Goal: Information Seeking & Learning: Check status

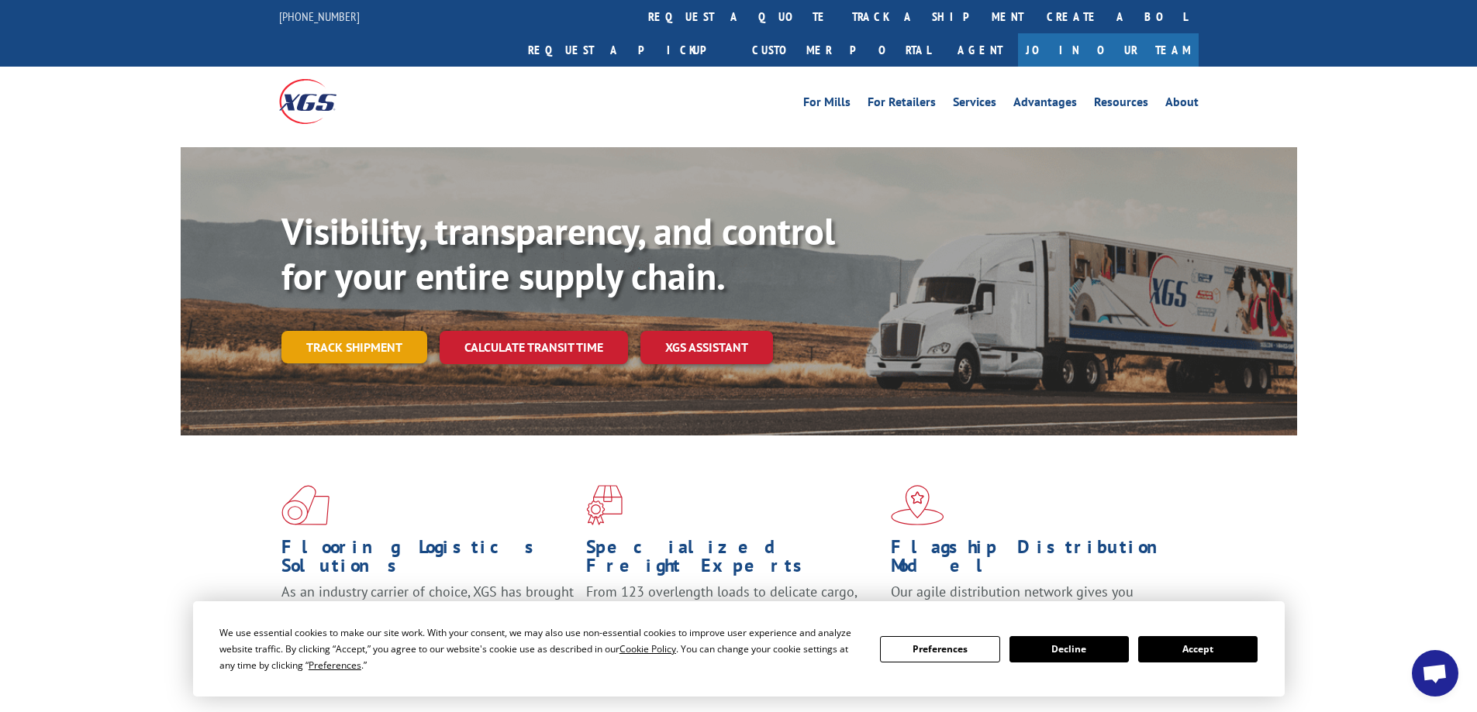
click at [371, 331] on link "Track shipment" at bounding box center [354, 347] width 146 height 33
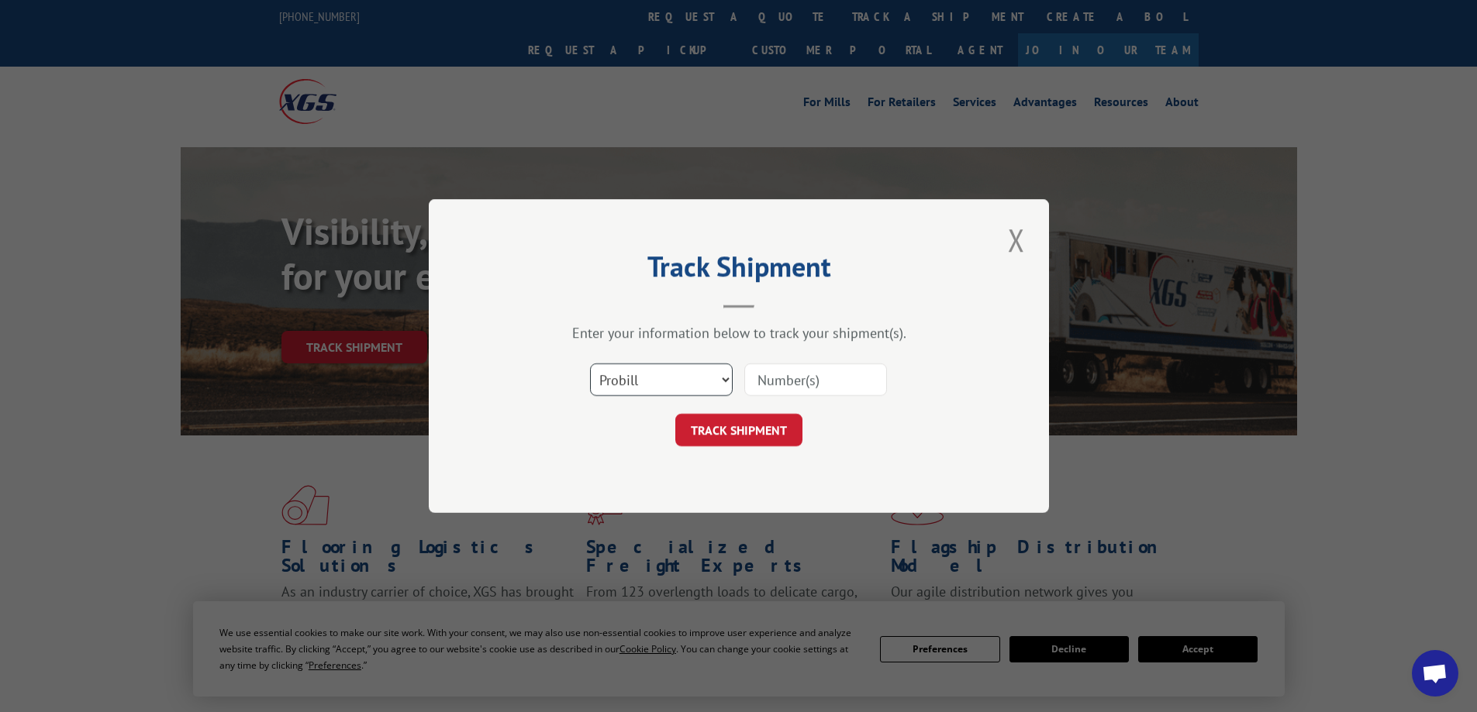
click at [726, 375] on select "Select category... Probill BOL PO" at bounding box center [661, 380] width 143 height 33
select select "bol"
click at [590, 364] on select "Select category... Probill BOL PO" at bounding box center [661, 380] width 143 height 33
click at [767, 387] on input at bounding box center [815, 380] width 143 height 33
paste input "17536812"
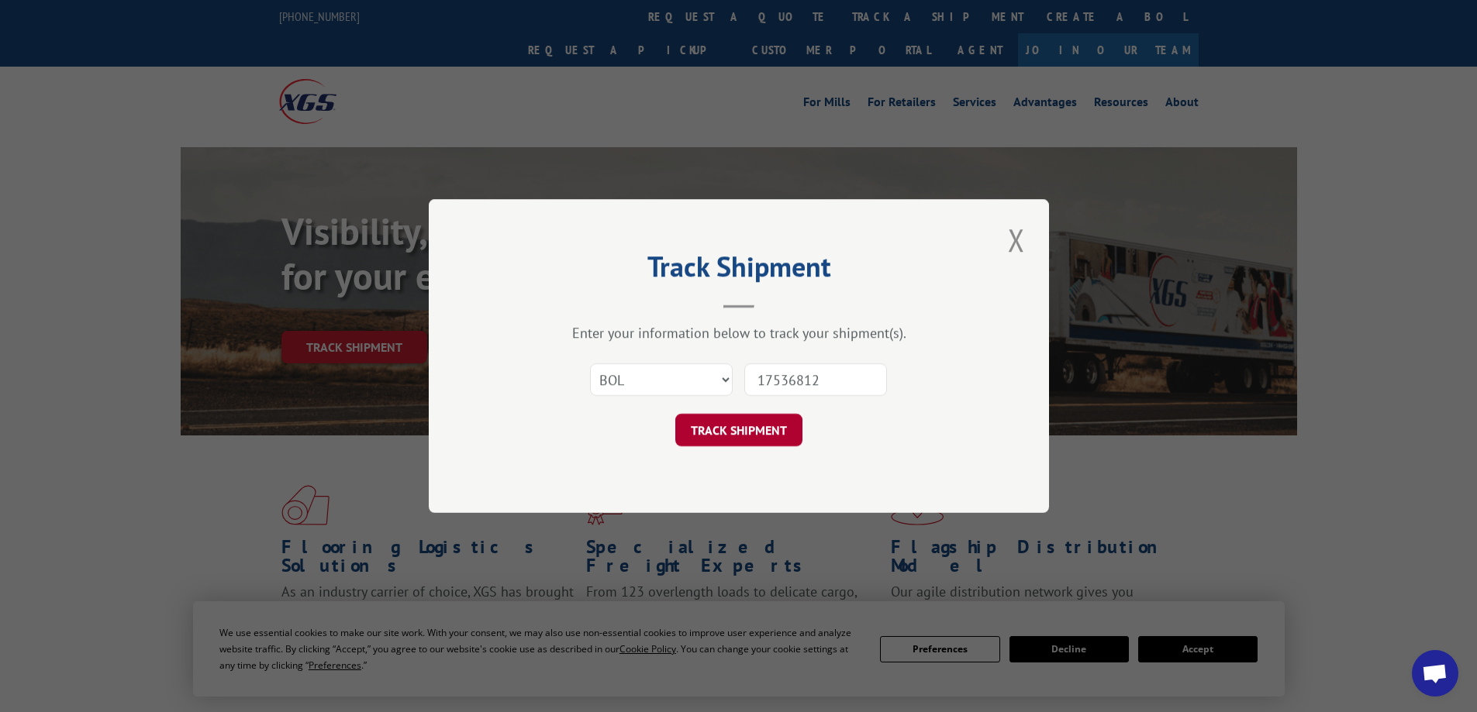
type input "17536812"
click at [769, 422] on button "TRACK SHIPMENT" at bounding box center [738, 430] width 127 height 33
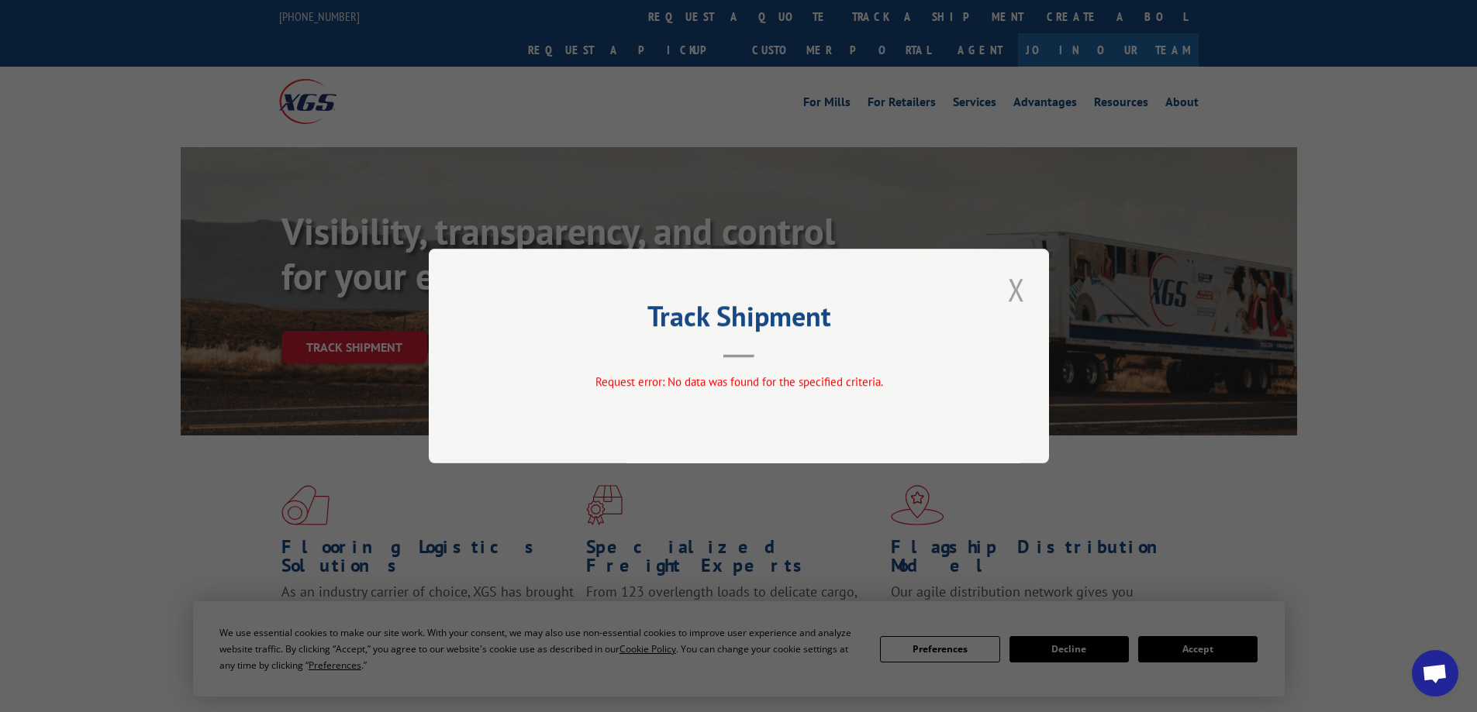
click at [1012, 286] on button "Close modal" at bounding box center [1016, 289] width 26 height 43
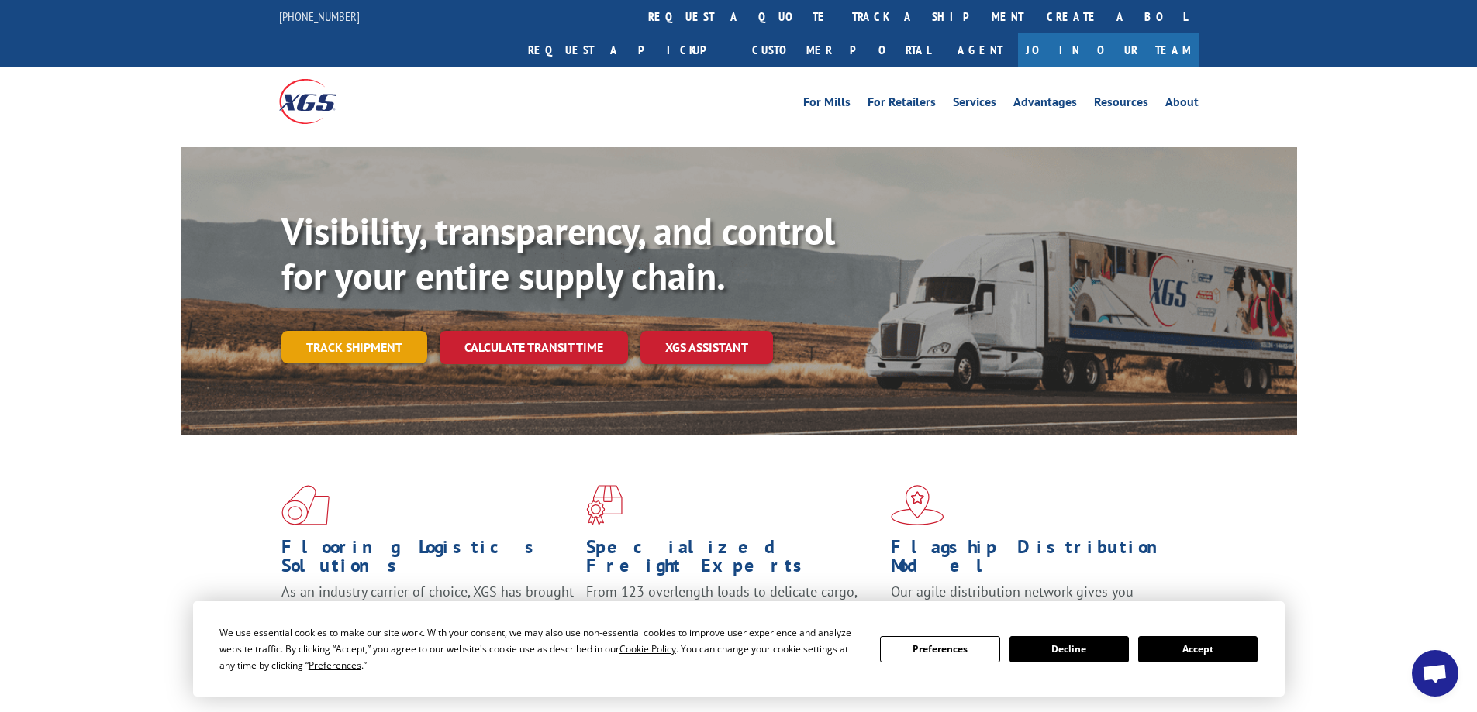
click at [339, 331] on link "Track shipment" at bounding box center [354, 347] width 146 height 33
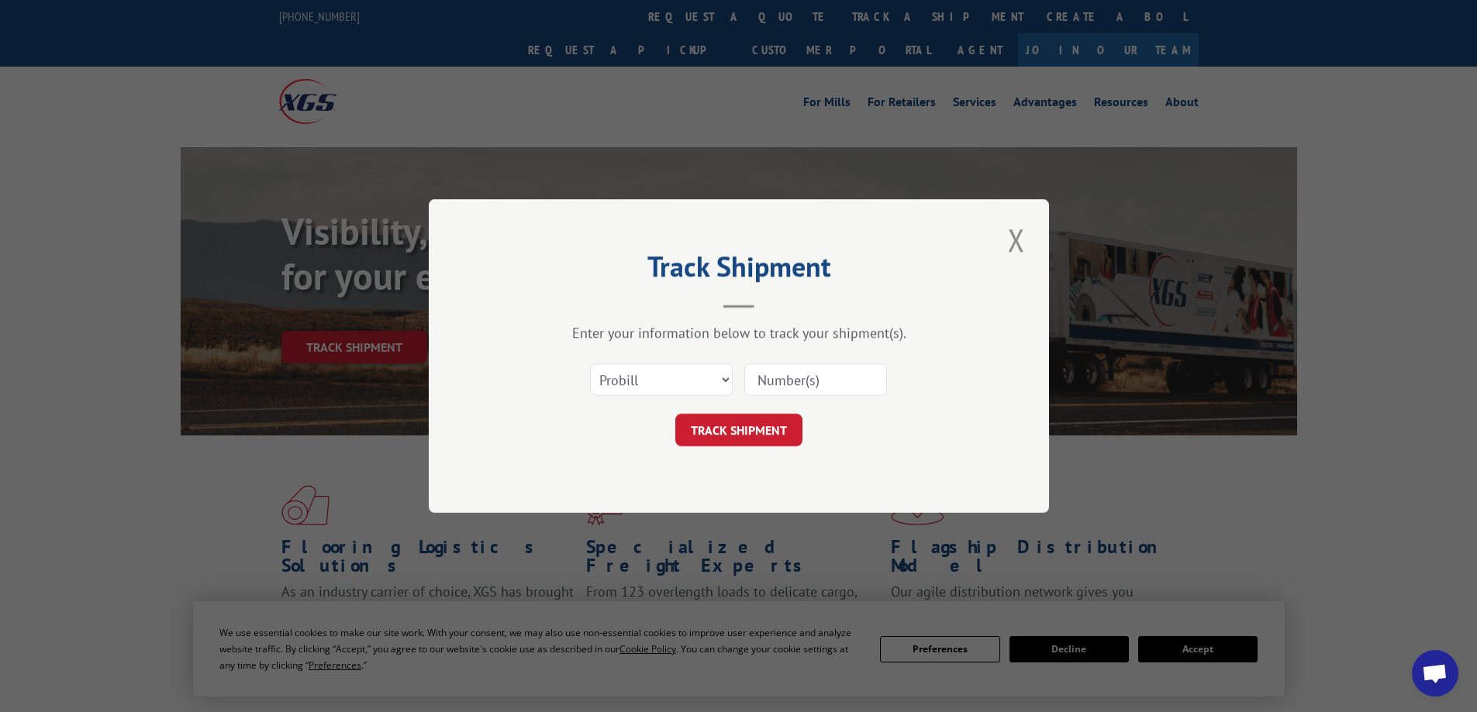
click at [806, 375] on input at bounding box center [815, 380] width 143 height 33
paste input "17536812"
type input "17536812"
click at [763, 438] on button "TRACK SHIPMENT" at bounding box center [738, 430] width 127 height 33
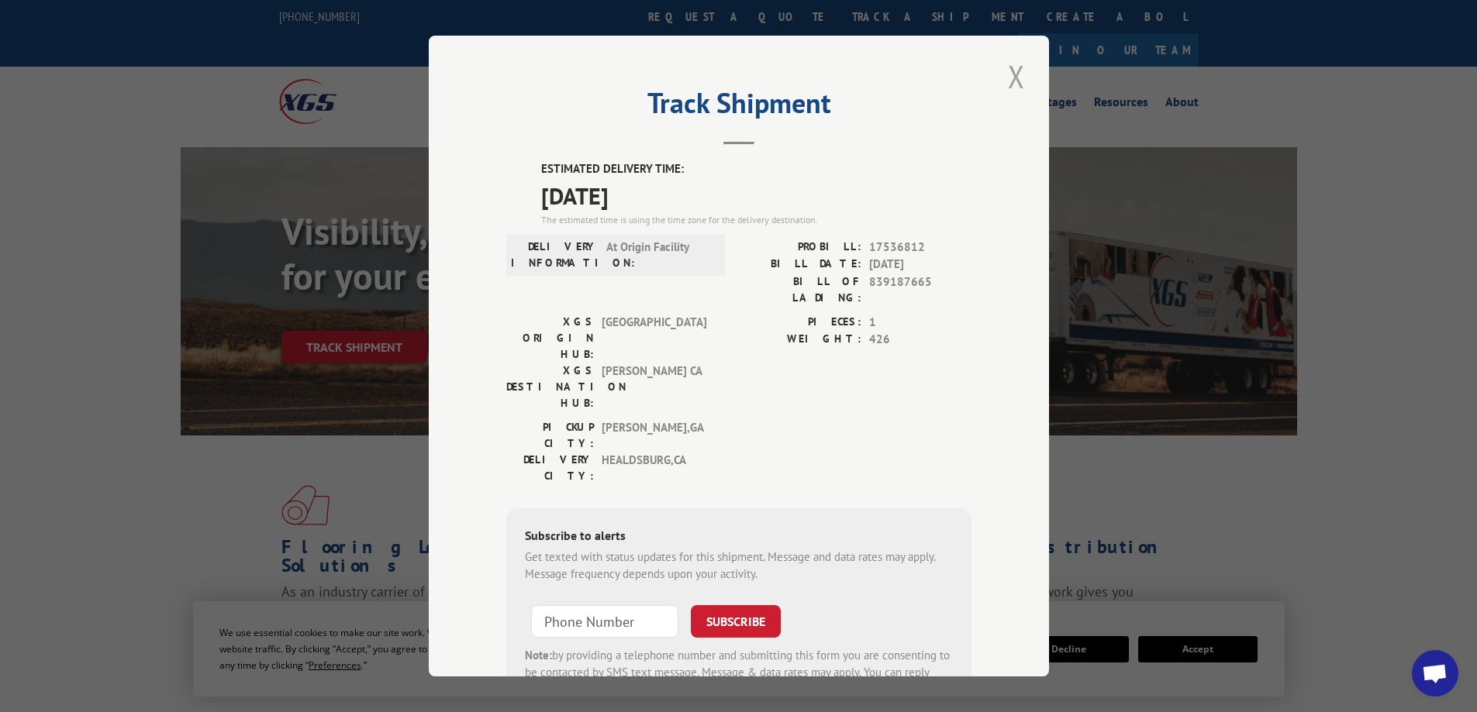
click at [1015, 77] on button "Close modal" at bounding box center [1016, 76] width 26 height 43
